Goal: Information Seeking & Learning: Find specific page/section

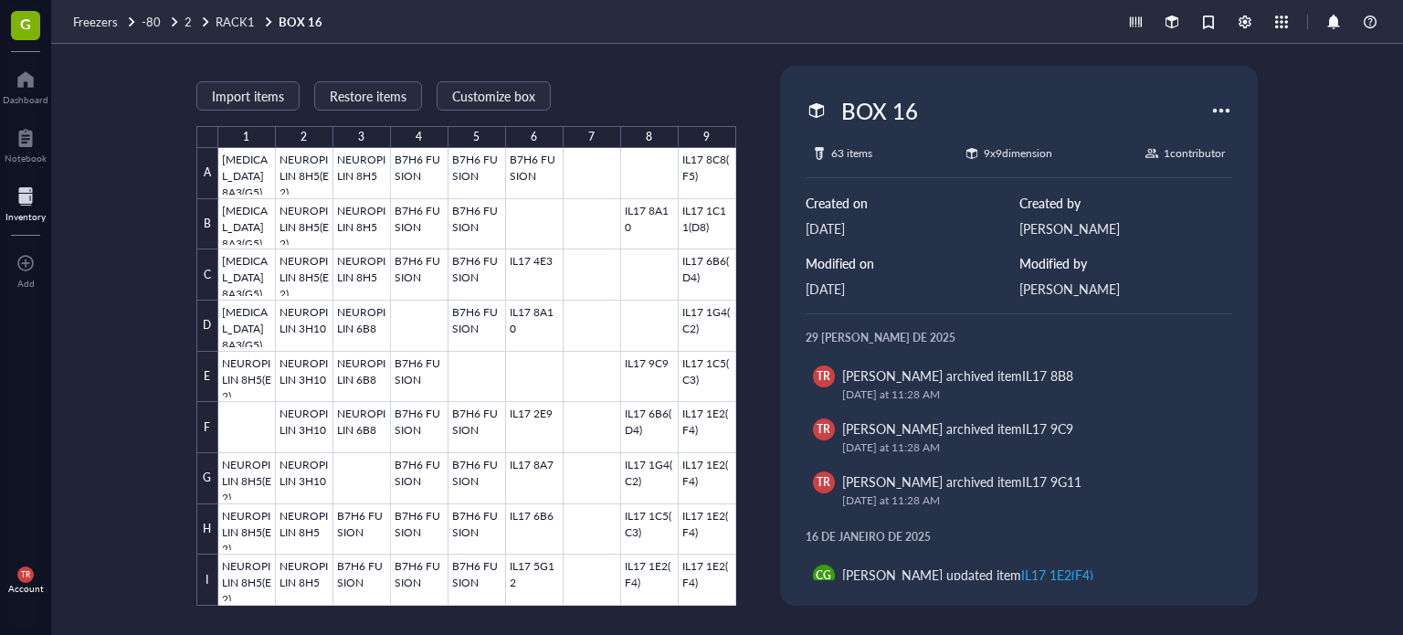
click at [137, 111] on div "Import items Restore items Customize box 1 2 3 4 5 6 7 8 9 A B C D E F G H I AD…" at bounding box center [727, 339] width 1352 height 591
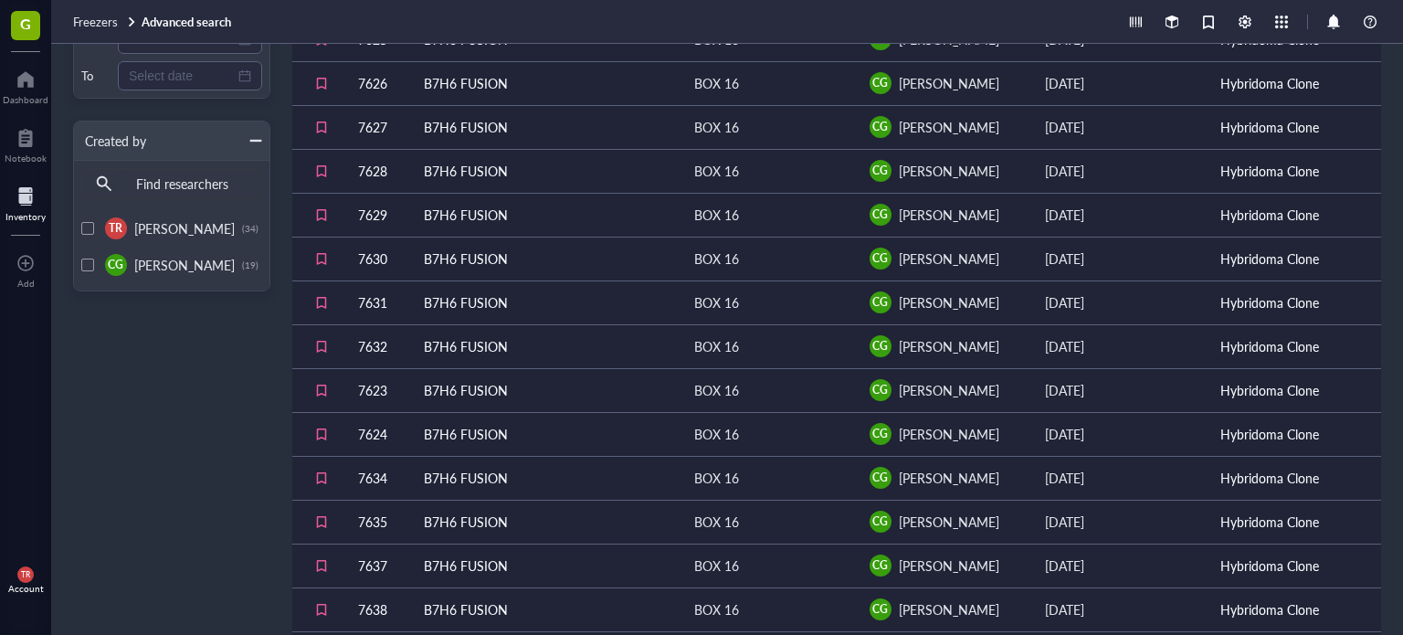
scroll to position [689, 0]
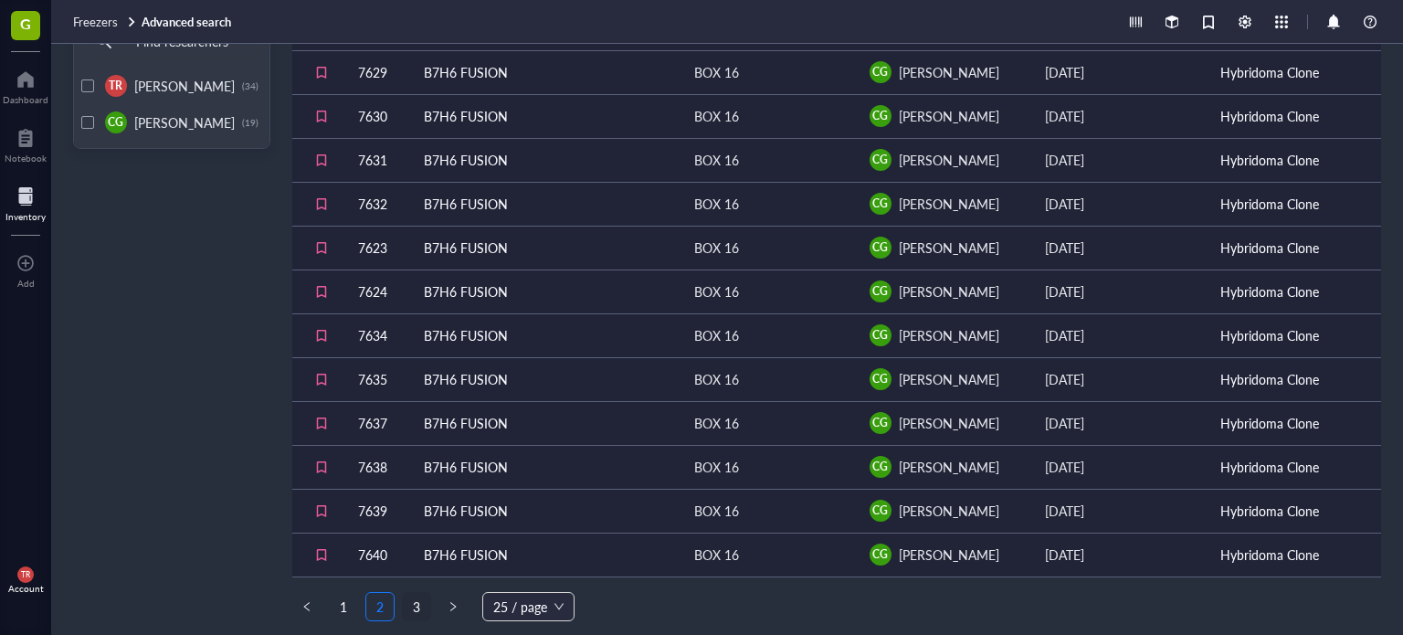
click at [414, 600] on link "3" at bounding box center [416, 606] width 27 height 27
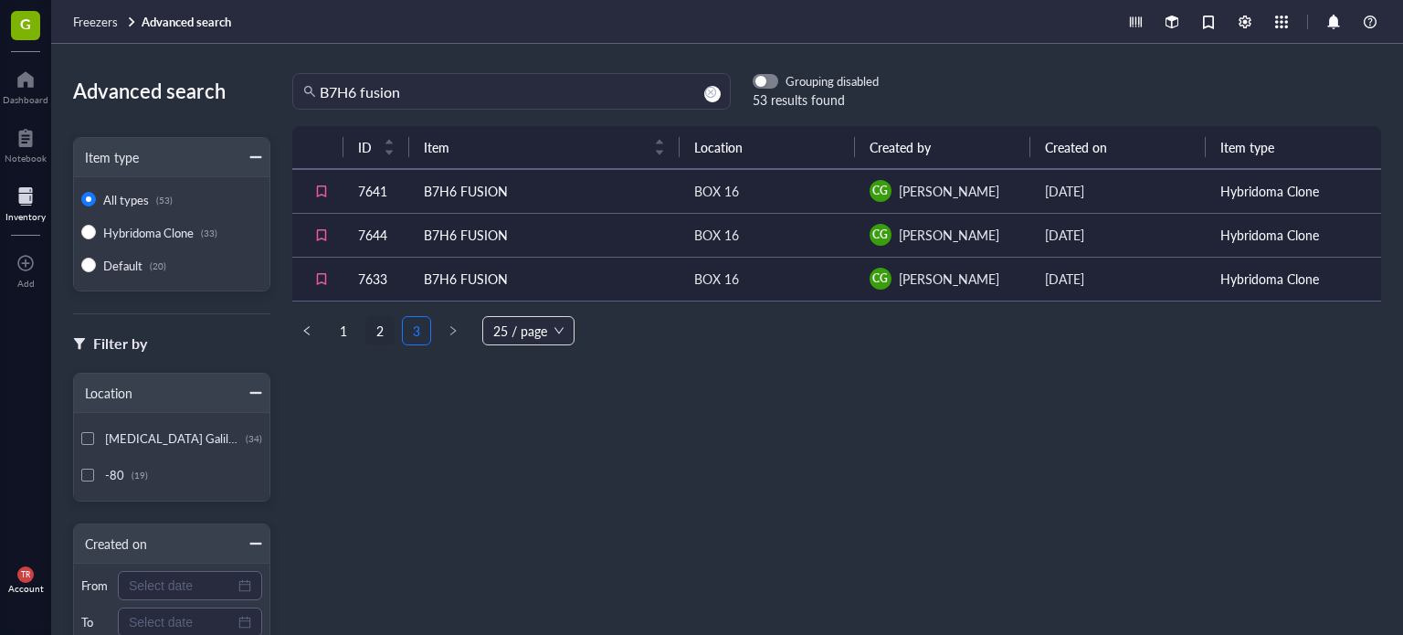
click at [384, 334] on link "2" at bounding box center [379, 330] width 27 height 27
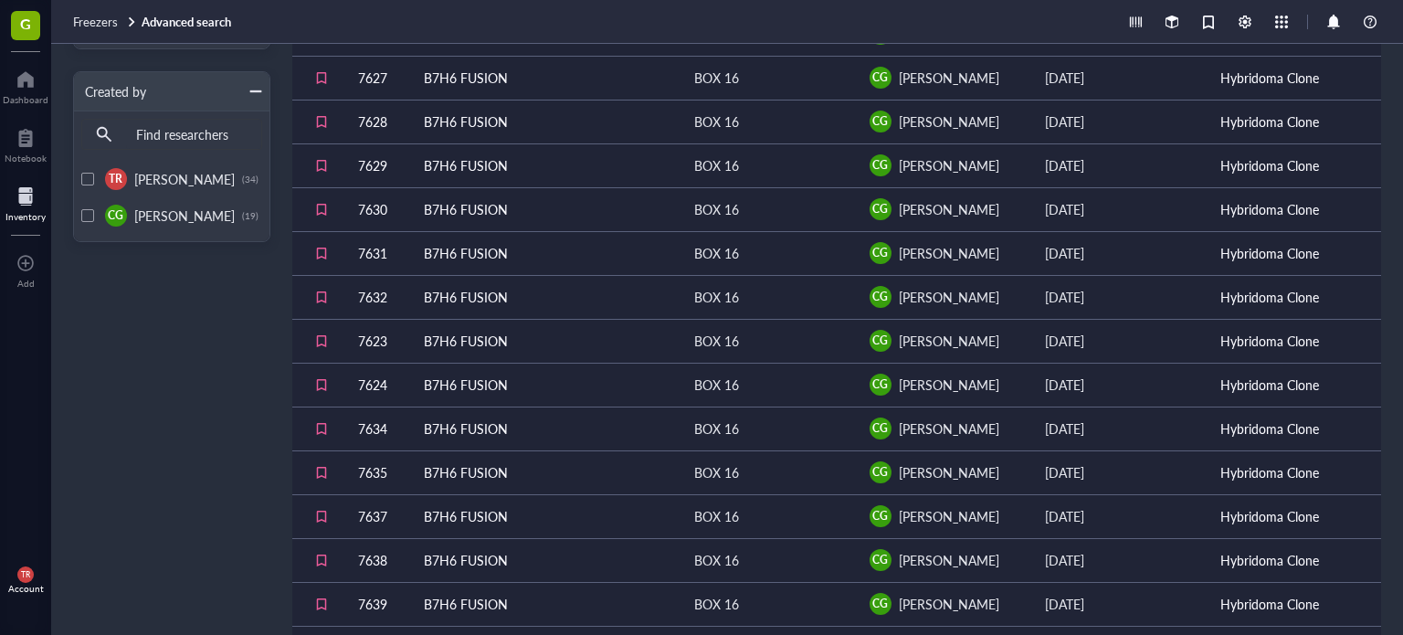
scroll to position [689, 0]
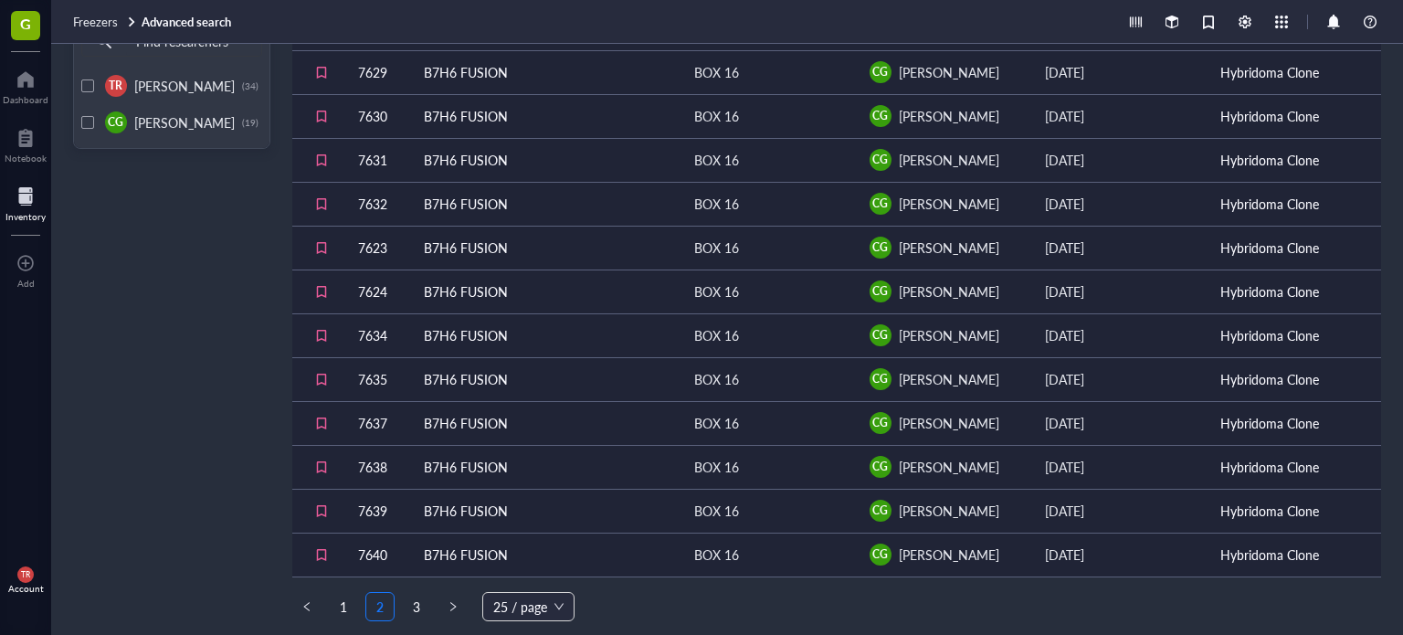
click at [413, 607] on link "3" at bounding box center [416, 606] width 27 height 27
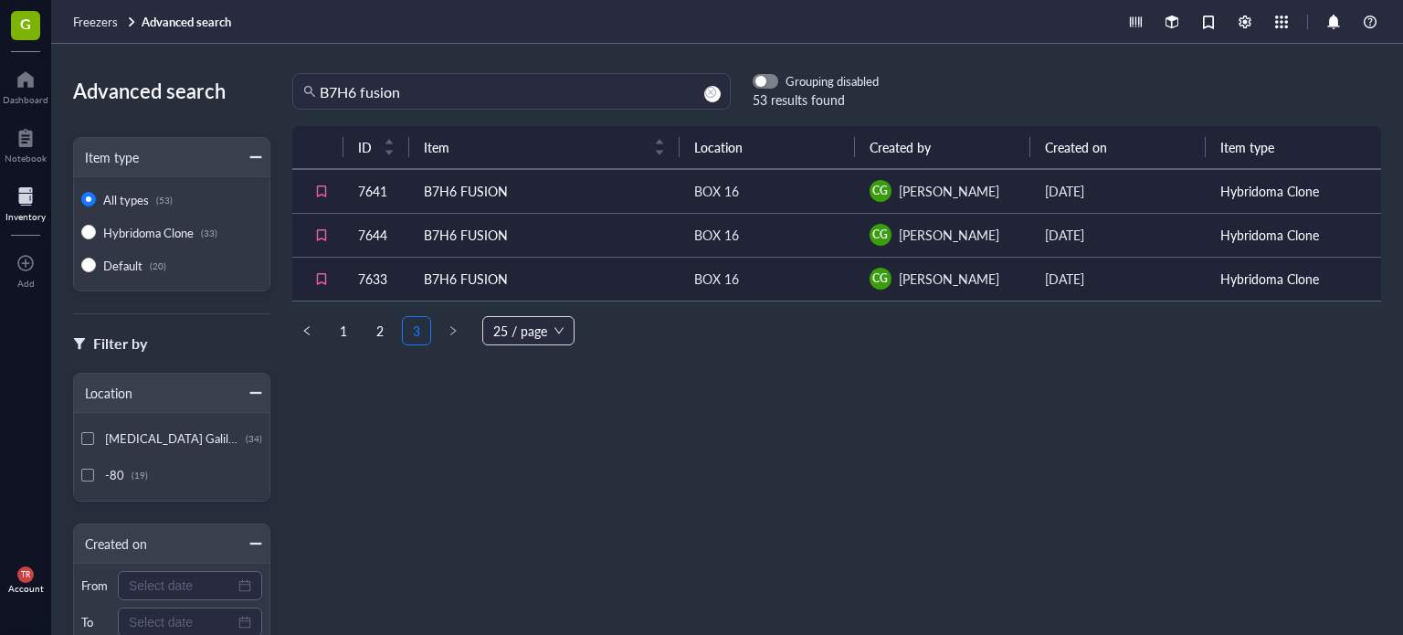
click at [772, 68] on div "Advanced search Item type All types (53) Hybridoma Clone (33) Default (20) Filt…" at bounding box center [727, 339] width 1352 height 591
click at [772, 81] on span "button" at bounding box center [766, 81] width 24 height 13
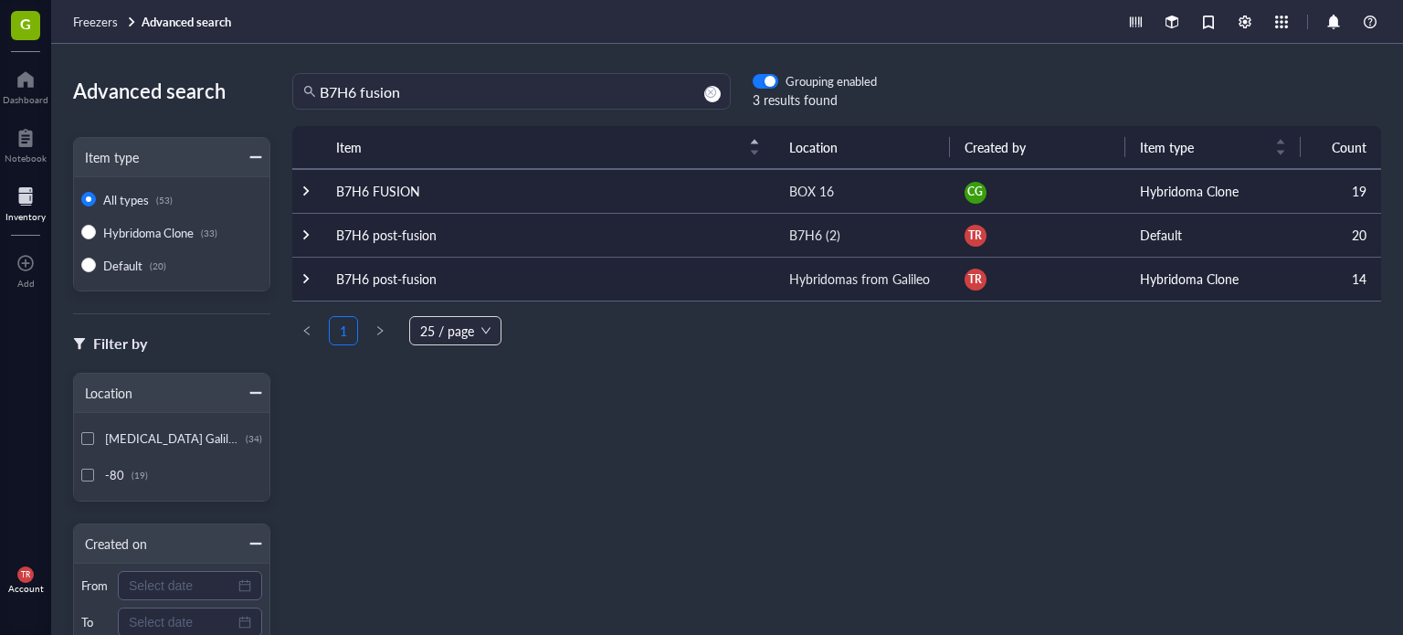
click at [1154, 238] on td "Default" at bounding box center [1212, 235] width 175 height 44
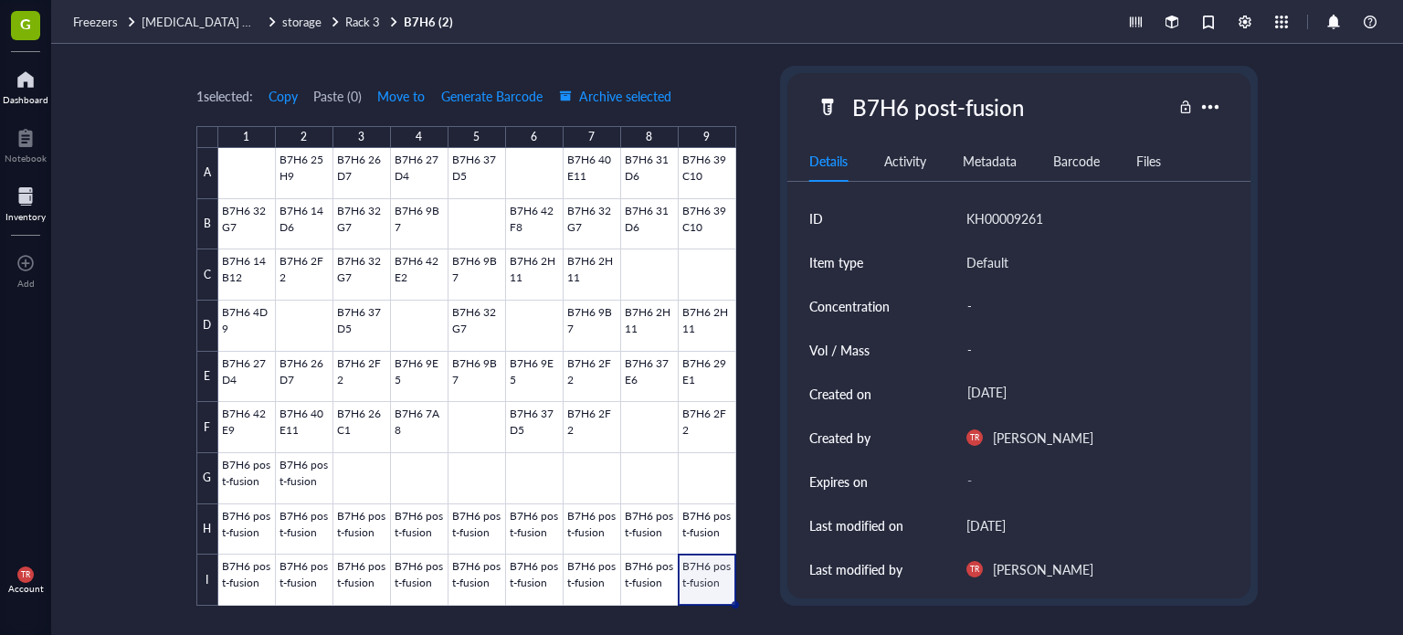
click at [12, 90] on div at bounding box center [26, 79] width 46 height 29
